Goal: Complete application form

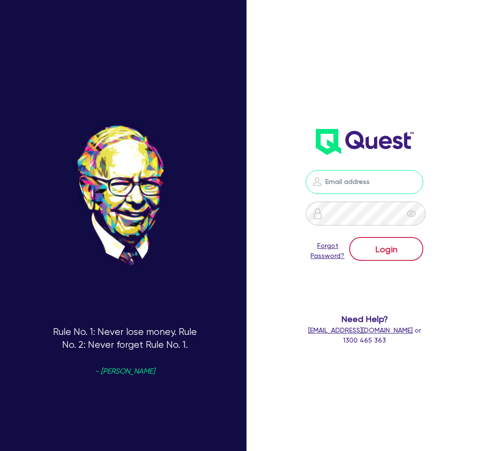
type input "[PERSON_NAME][EMAIL_ADDRESS][DOMAIN_NAME]"
click at [387, 248] on button "Login" at bounding box center [386, 249] width 74 height 24
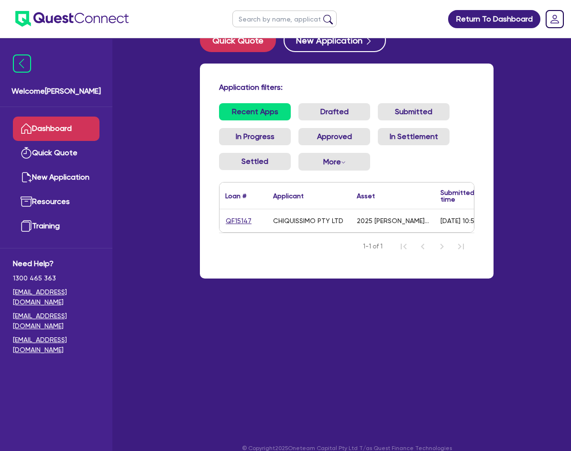
scroll to position [38, 0]
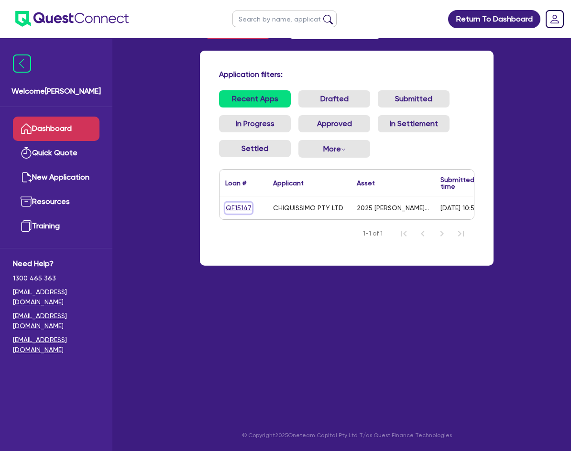
click at [225, 203] on link "QF15147" at bounding box center [238, 208] width 27 height 11
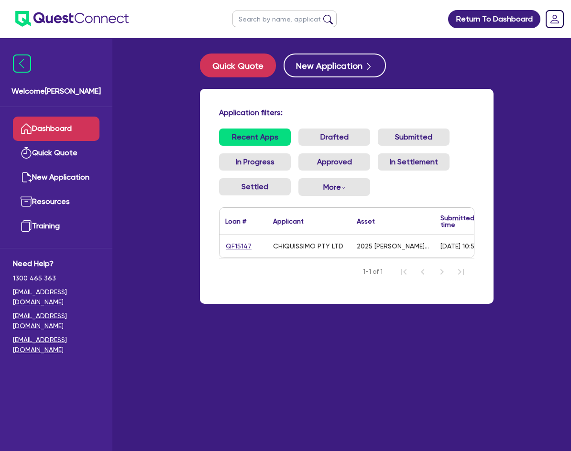
select select "TERTIARY_ASSETS"
select select "BEAUTY_EQUIPMENT"
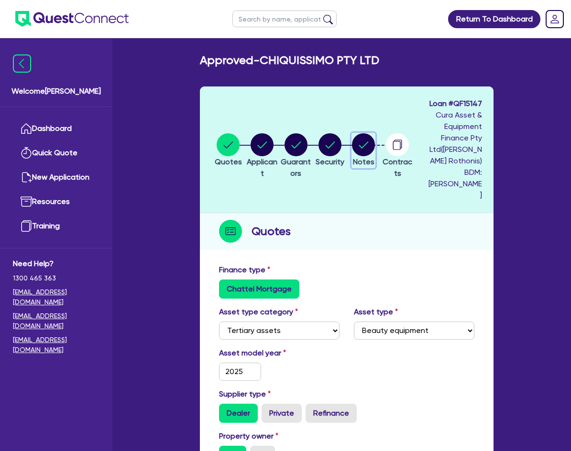
click at [352, 133] on circle "button" at bounding box center [363, 144] width 23 height 23
select select "Quest Finance - Own Book"
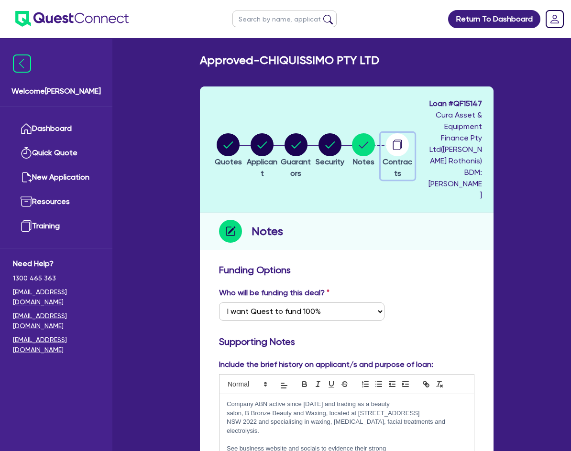
click at [386, 133] on circle "button" at bounding box center [397, 144] width 23 height 23
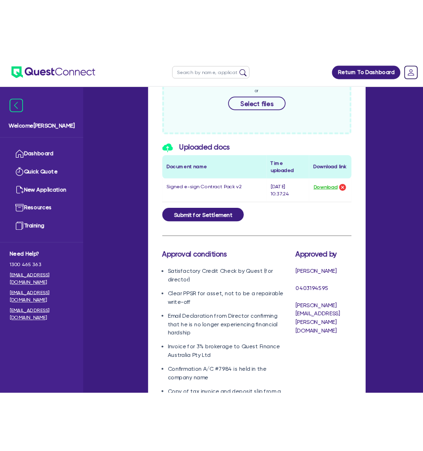
scroll to position [526, 0]
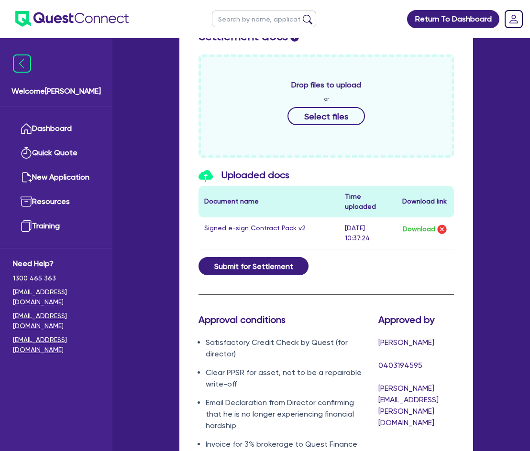
drag, startPoint x: 412, startPoint y: 244, endPoint x: 503, endPoint y: 232, distance: 91.1
click at [412, 257] on div "Submit for Settlement" at bounding box center [326, 266] width 270 height 18
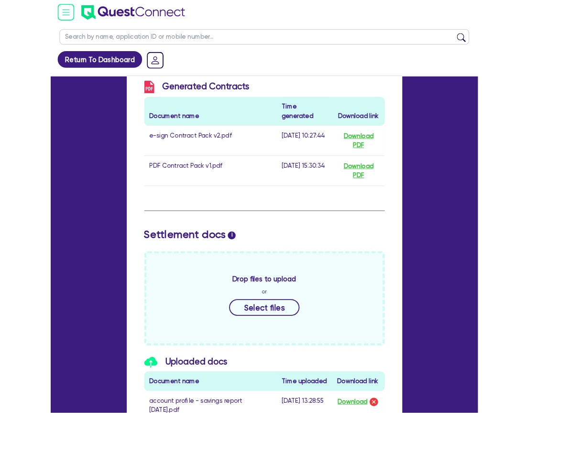
scroll to position [362, 0]
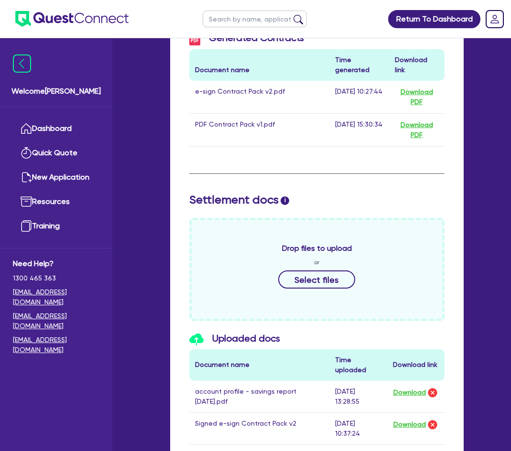
click at [444, 193] on div "Settlement docs i" at bounding box center [317, 202] width 270 height 18
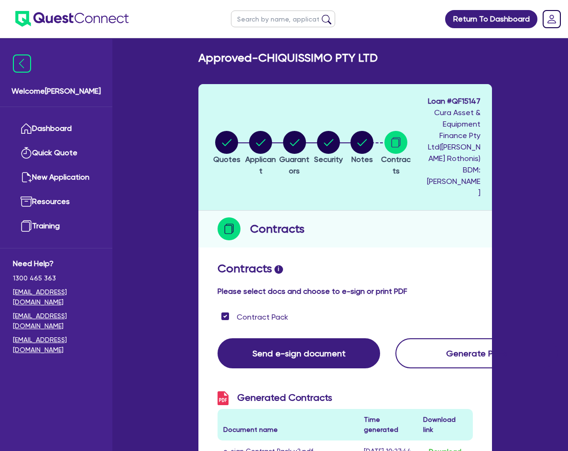
scroll to position [0, 0]
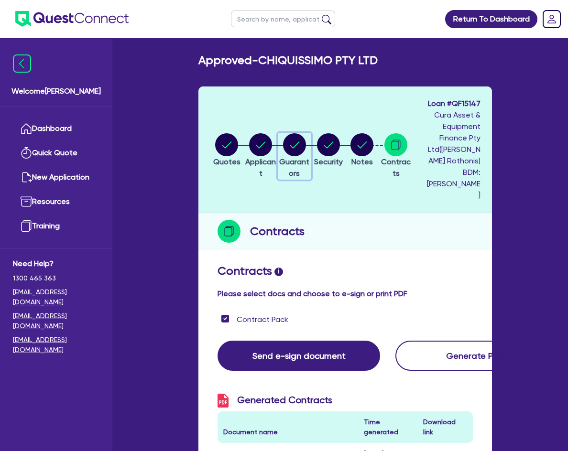
click at [283, 133] on circle "button" at bounding box center [294, 144] width 23 height 23
select select "MR"
select select "[GEOGRAPHIC_DATA]"
select select "SINGLE"
select select "PROPERTY"
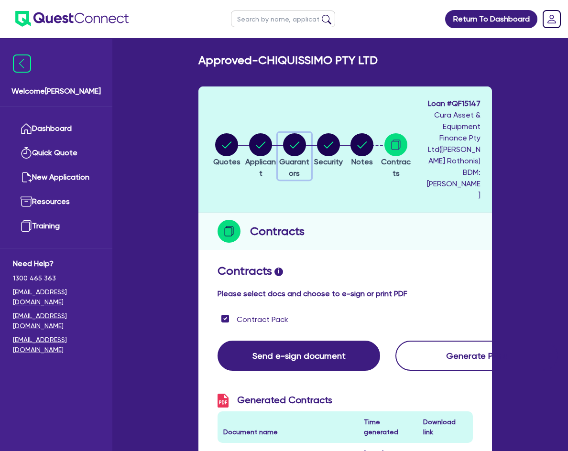
select select "CASH"
select select "HOUSEHOLD_PERSONAL"
select select "OTHER"
select select "MORTGAGE"
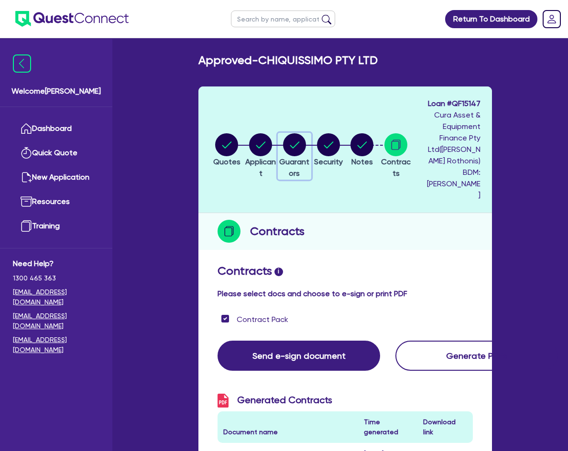
select select "CREDIT_CARD"
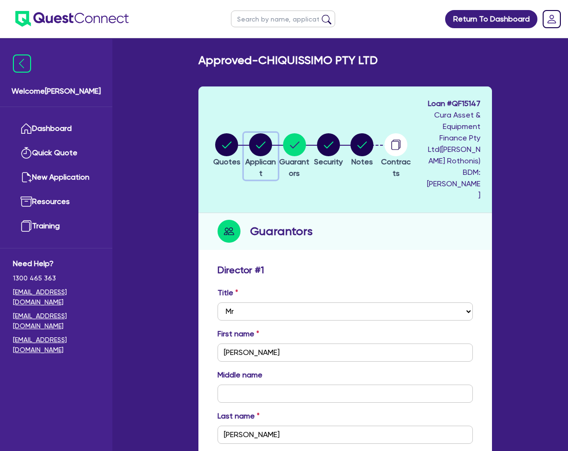
click at [249, 133] on circle "button" at bounding box center [260, 144] width 23 height 23
select select "COMPANY"
select select "HEALTH_BEAUTY"
select select "HAIR_BEAUTY_SALONS"
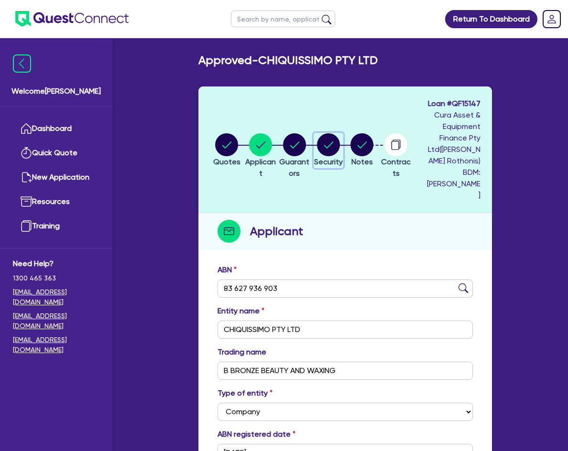
click at [317, 133] on circle "button" at bounding box center [328, 144] width 23 height 23
select select "TERTIARY_ASSETS"
select select "BEAUTY_EQUIPMENT"
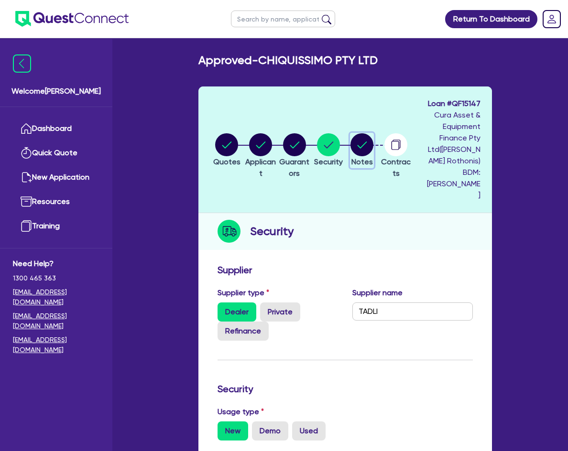
click at [350, 133] on circle "button" at bounding box center [361, 144] width 23 height 23
select select "Quest Finance - Own Book"
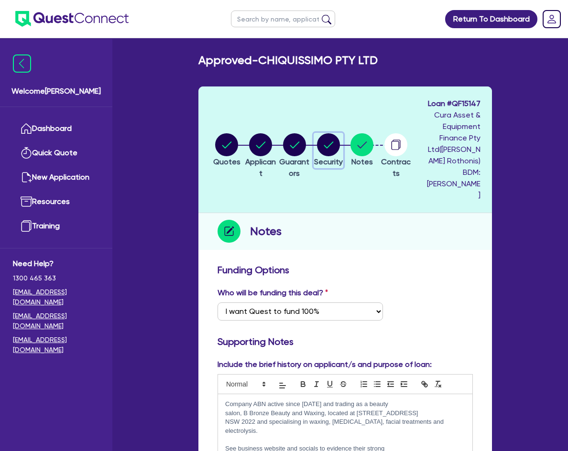
click at [317, 133] on circle "button" at bounding box center [328, 144] width 23 height 23
select select "TERTIARY_ASSETS"
select select "BEAUTY_EQUIPMENT"
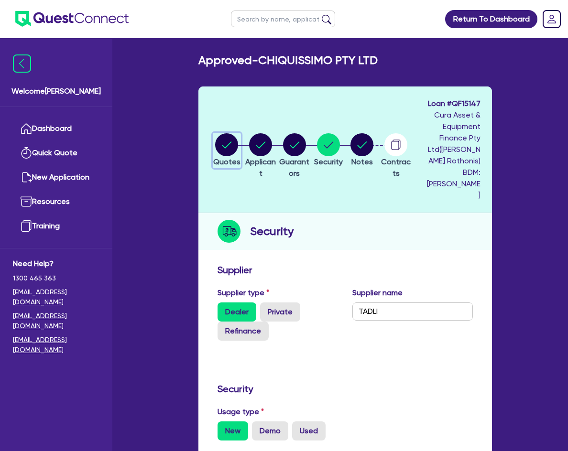
click at [215, 133] on circle "button" at bounding box center [226, 144] width 23 height 23
select select "TERTIARY_ASSETS"
select select "BEAUTY_EQUIPMENT"
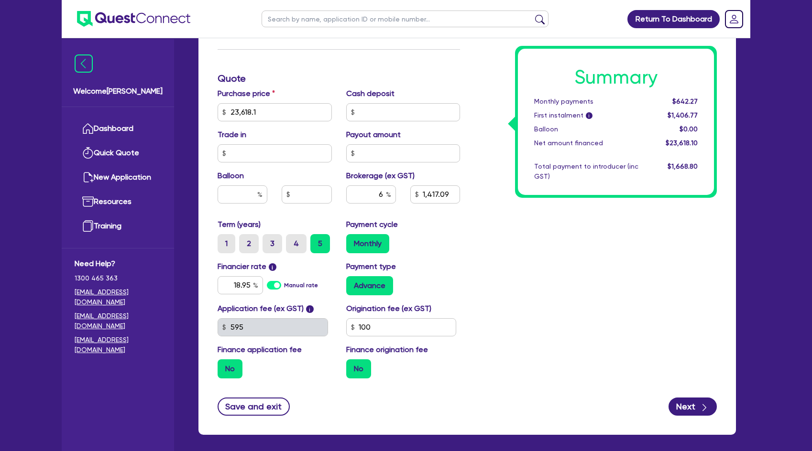
scroll to position [362, 0]
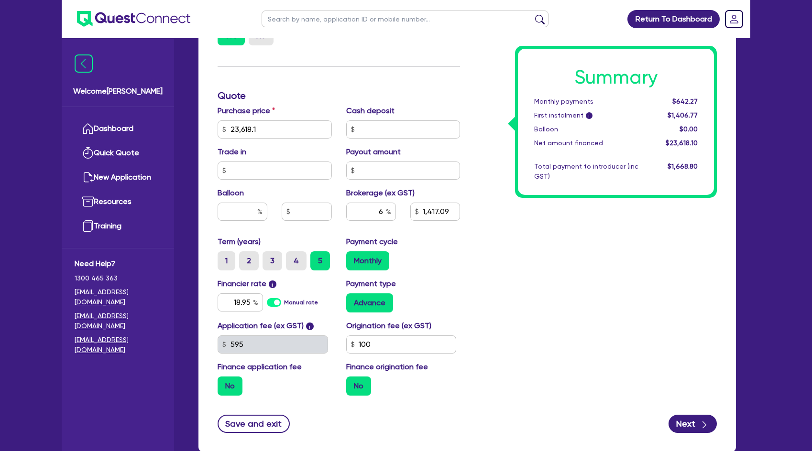
click at [493, 300] on div "Summary Monthly payments $642.27 First instalment i $1,406.77 Balloon $0.00 Net…" at bounding box center [595, 124] width 257 height 559
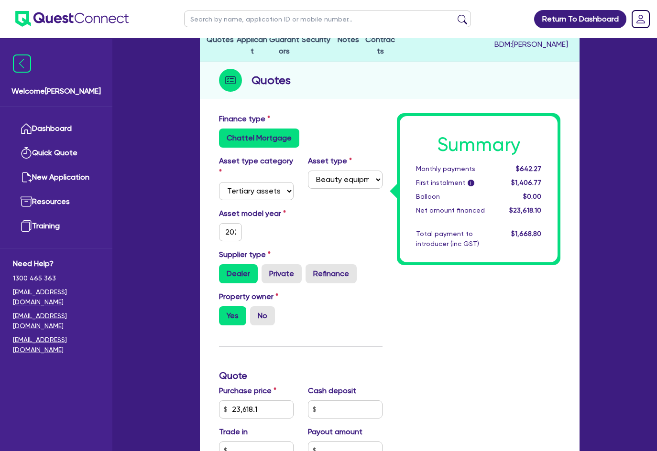
scroll to position [0, 0]
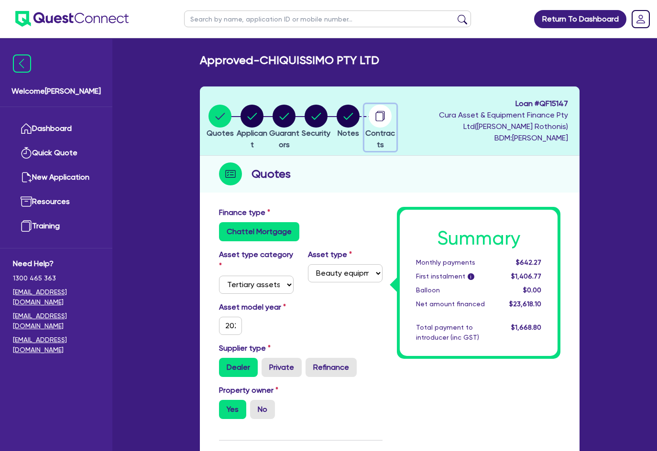
click at [391, 115] on circle "button" at bounding box center [379, 116] width 23 height 23
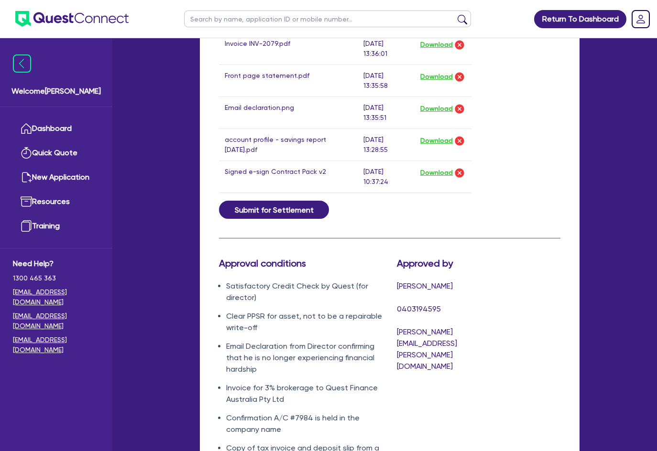
scroll to position [639, 0]
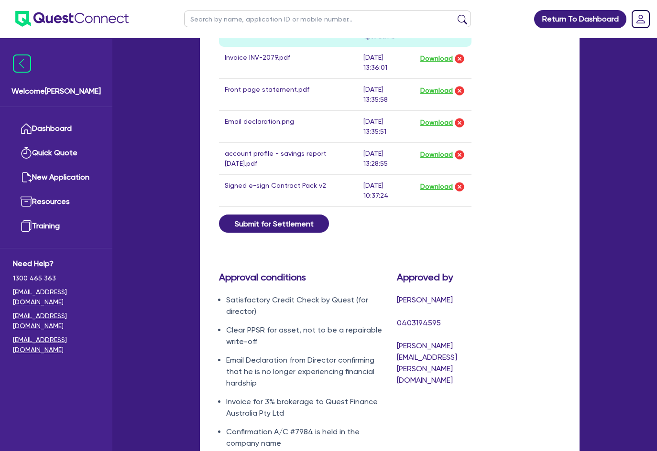
click at [493, 228] on div "Submit for Settlement" at bounding box center [390, 224] width 356 height 18
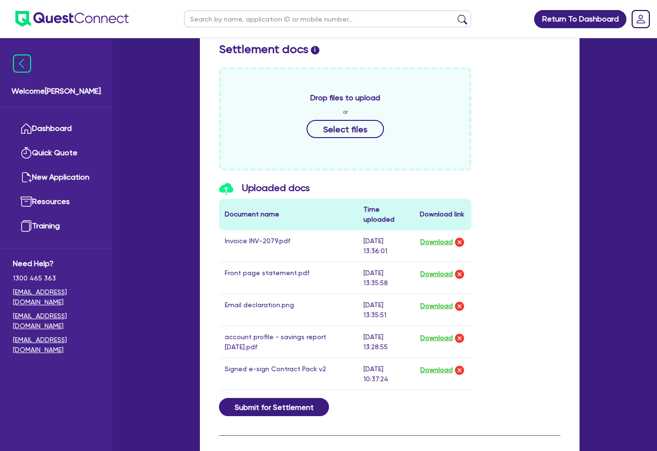
scroll to position [478, 0]
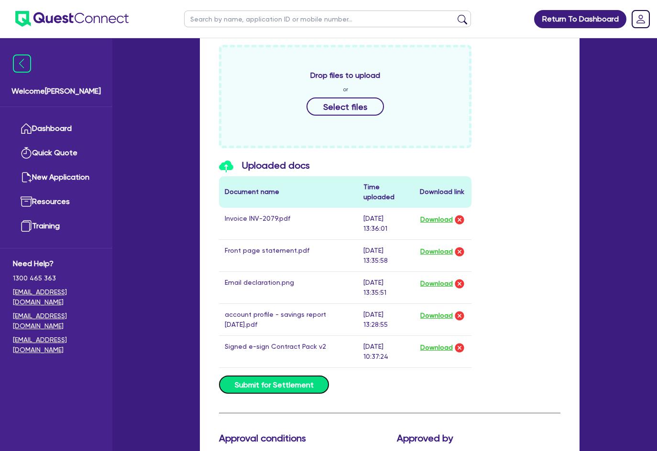
click at [283, 386] on button "Submit for Settlement" at bounding box center [274, 385] width 110 height 18
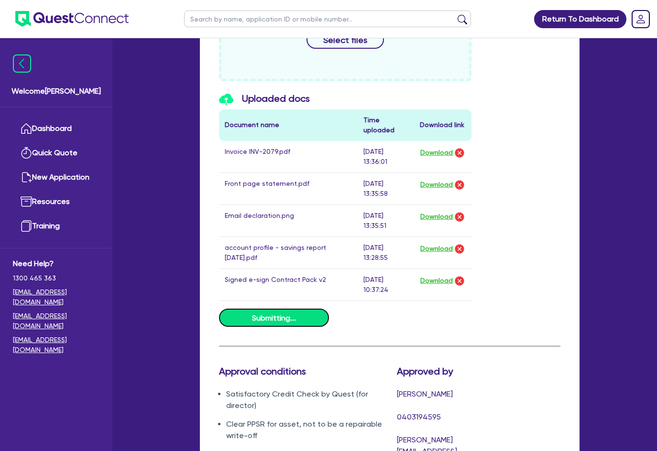
scroll to position [669, 0]
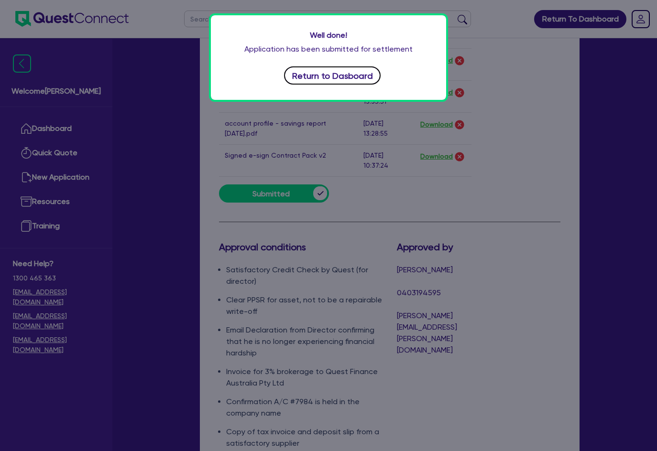
click at [323, 82] on button "Return to Dasboard" at bounding box center [332, 75] width 97 height 18
